Goal: Information Seeking & Learning: Understand process/instructions

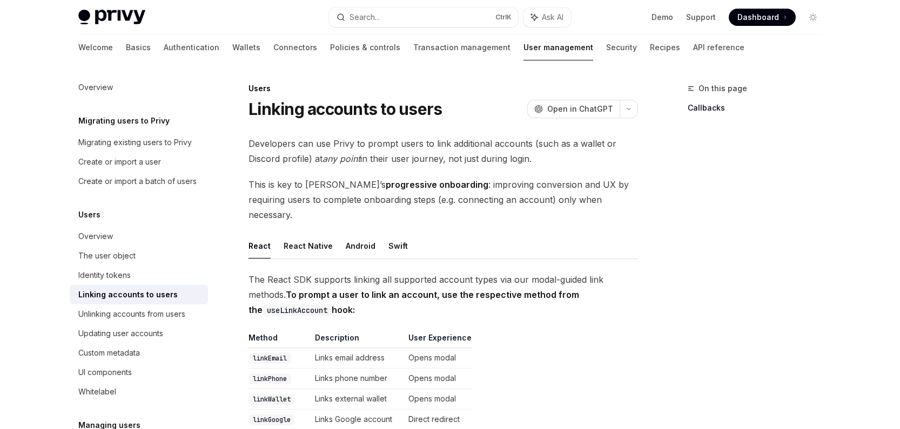
type textarea "*"
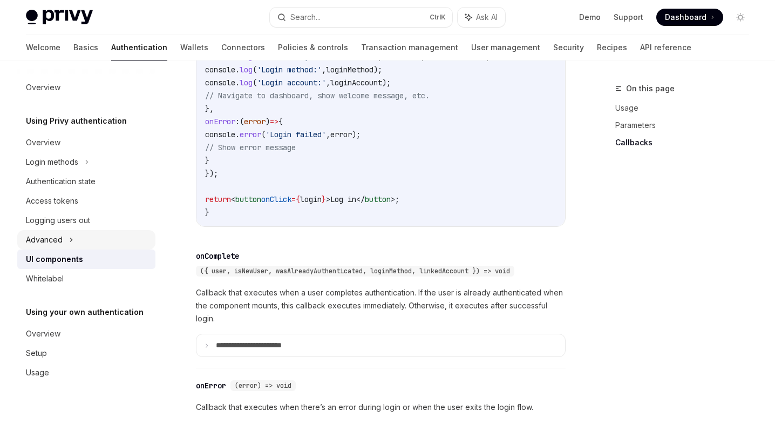
scroll to position [1472, 0]
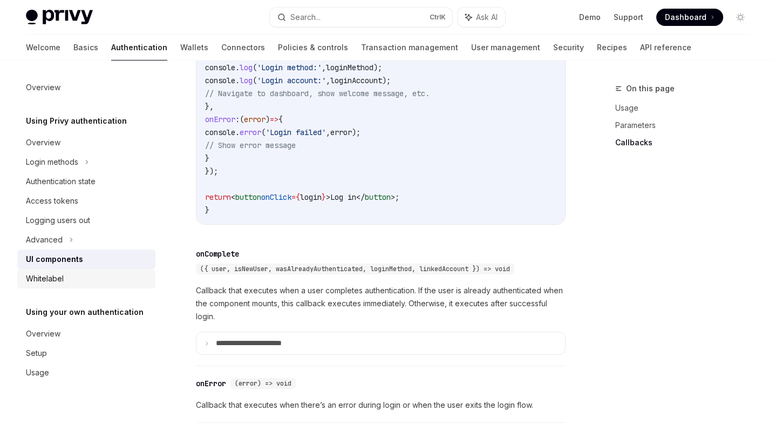
click at [75, 278] on div "Whitelabel" at bounding box center [87, 278] width 123 height 13
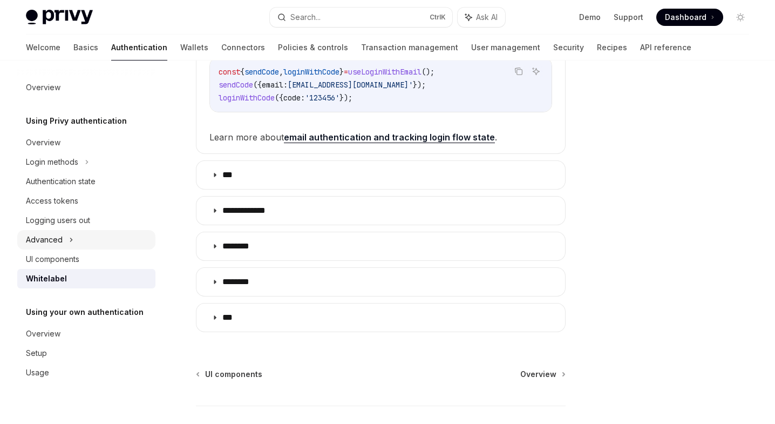
scroll to position [351, 0]
click at [51, 353] on div "Setup" at bounding box center [87, 353] width 123 height 13
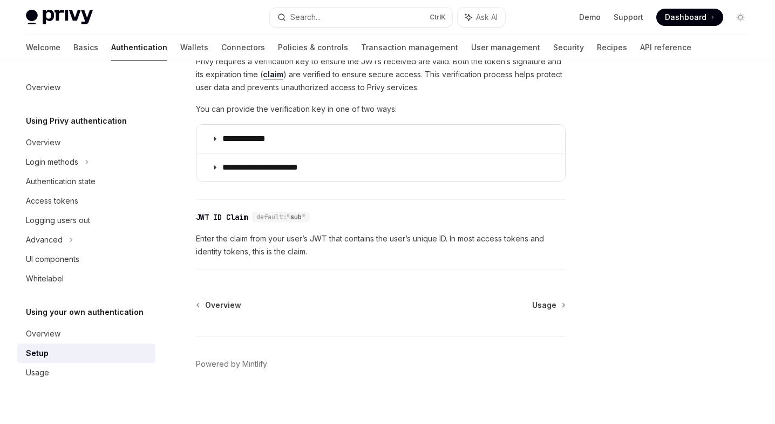
scroll to position [587, 0]
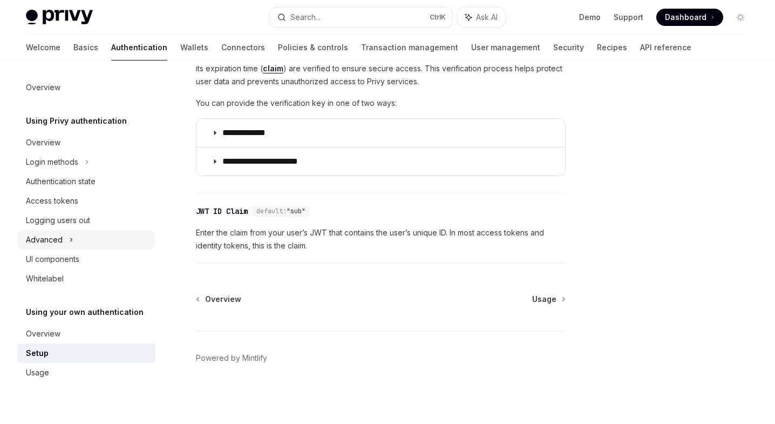
click at [77, 239] on div "Advanced" at bounding box center [86, 239] width 138 height 19
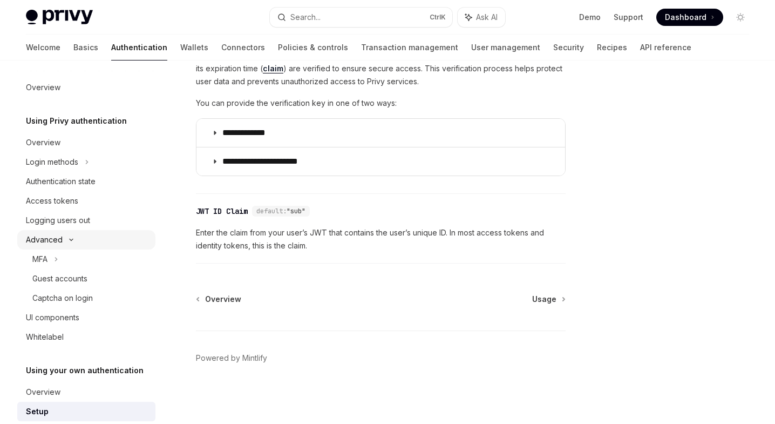
click at [77, 239] on icon at bounding box center [71, 240] width 13 height 4
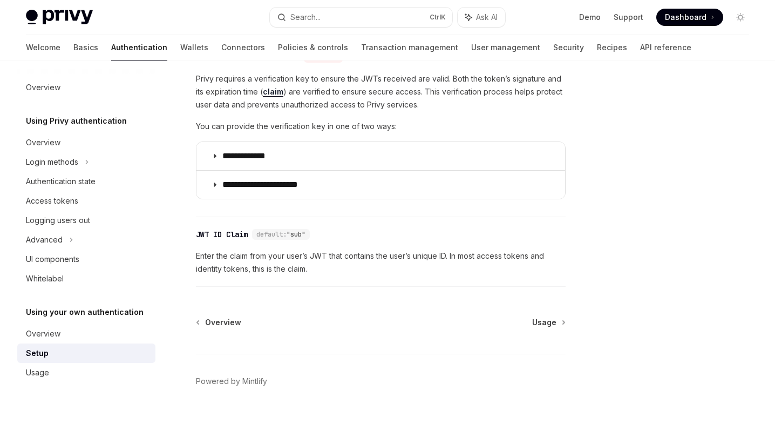
scroll to position [563, 0]
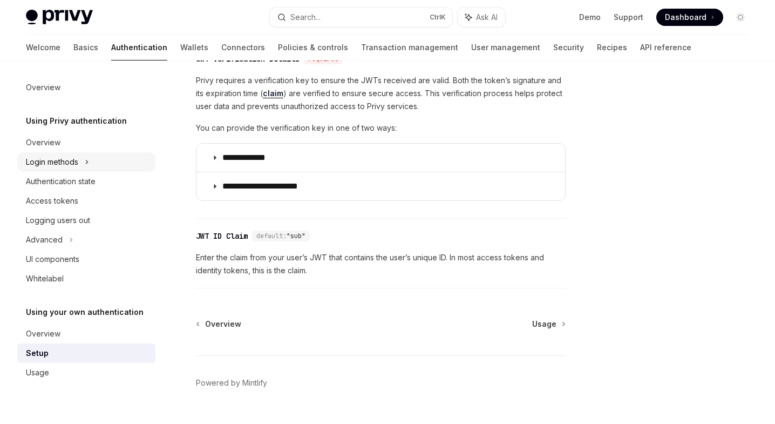
click at [93, 162] on div "Login methods" at bounding box center [86, 161] width 138 height 19
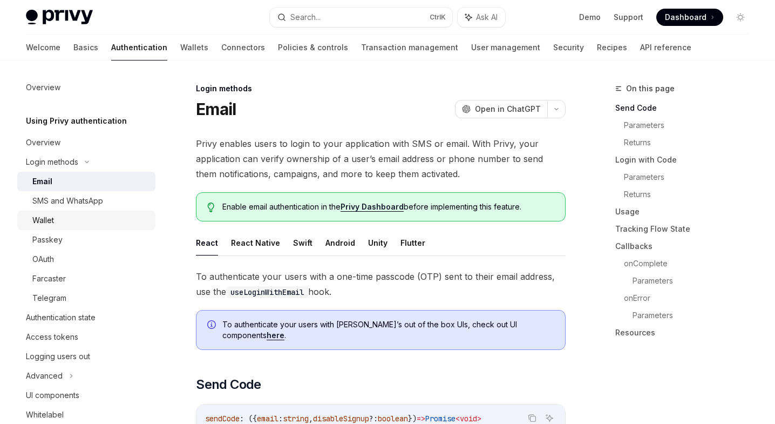
click at [79, 219] on div "Wallet" at bounding box center [90, 220] width 117 height 13
type textarea "*"
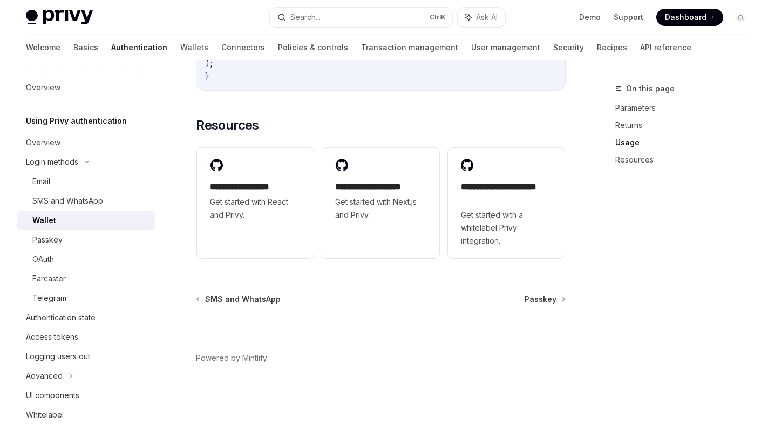
scroll to position [949, 0]
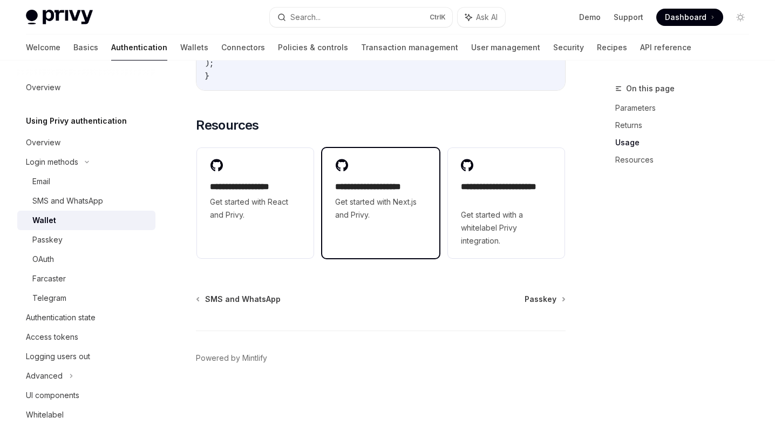
click at [387, 196] on span "Get started with Next.js and Privy." at bounding box center [380, 208] width 91 height 26
